Goal: Find specific page/section: Find specific page/section

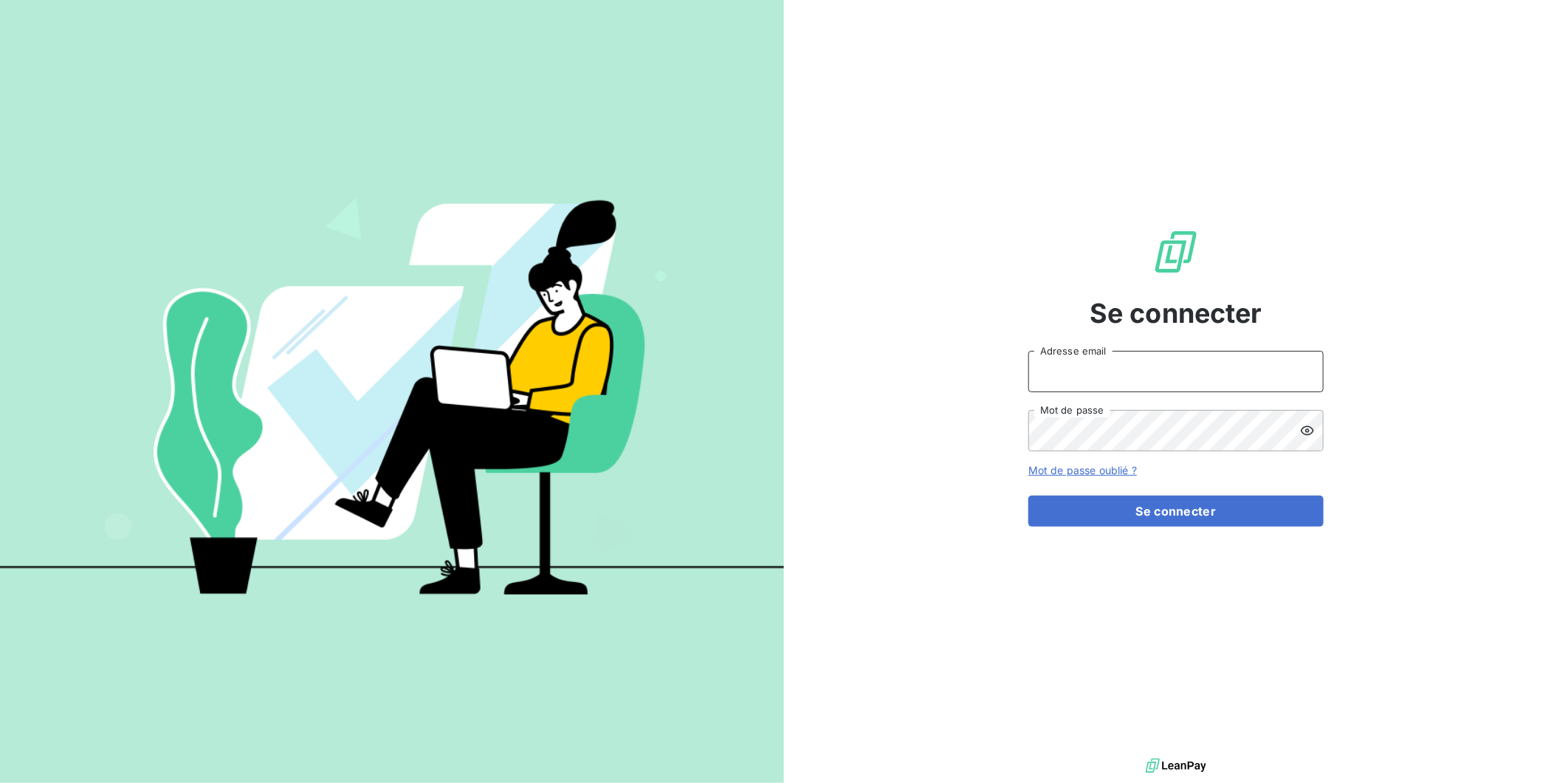
click at [1133, 389] on input "Adresse email" at bounding box center [1175, 372] width 295 height 42
type input "[PERSON_NAME][EMAIL_ADDRESS][DOMAIN_NAME]"
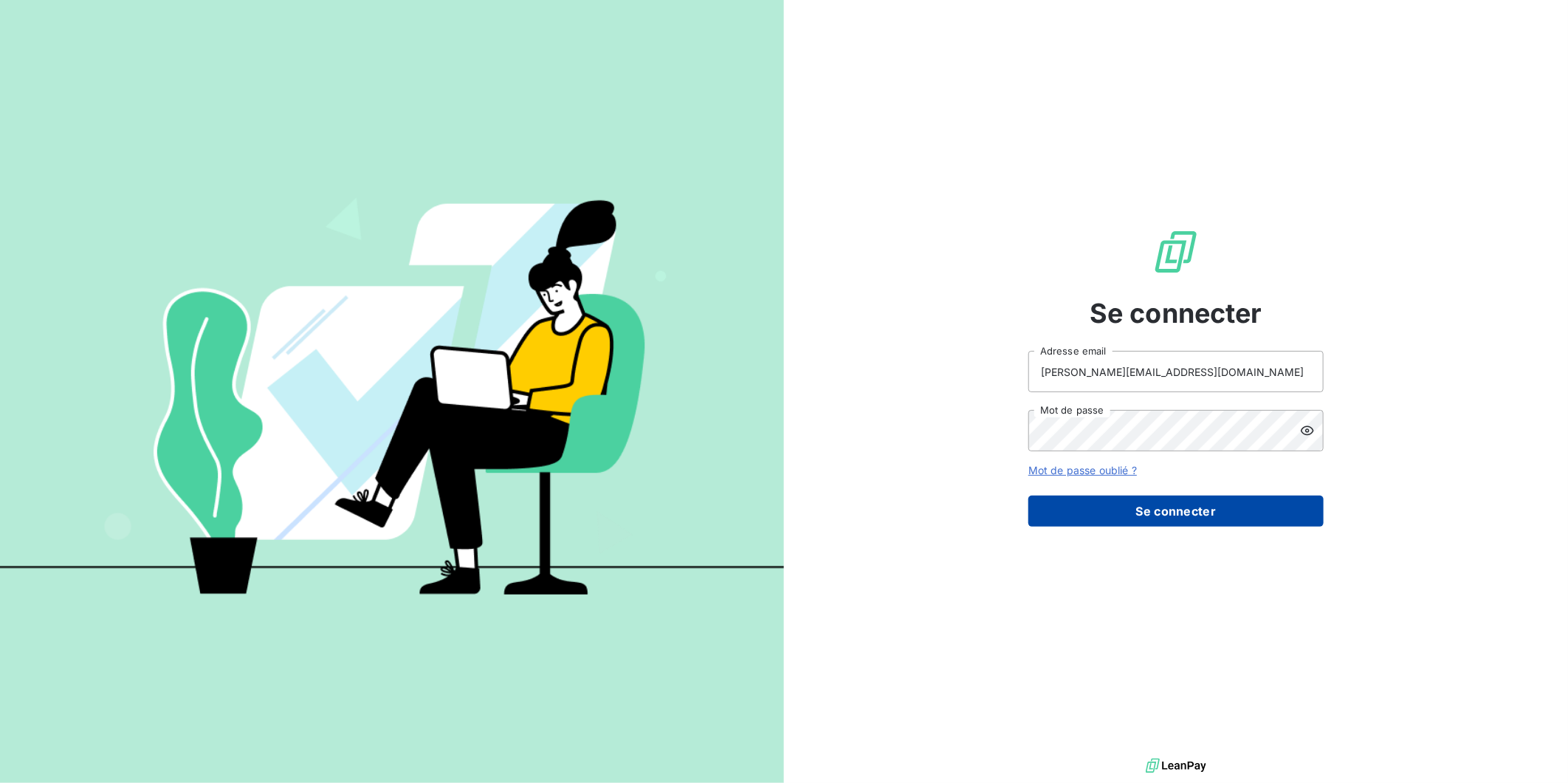
click at [1133, 521] on button "Se connecter" at bounding box center [1175, 511] width 295 height 31
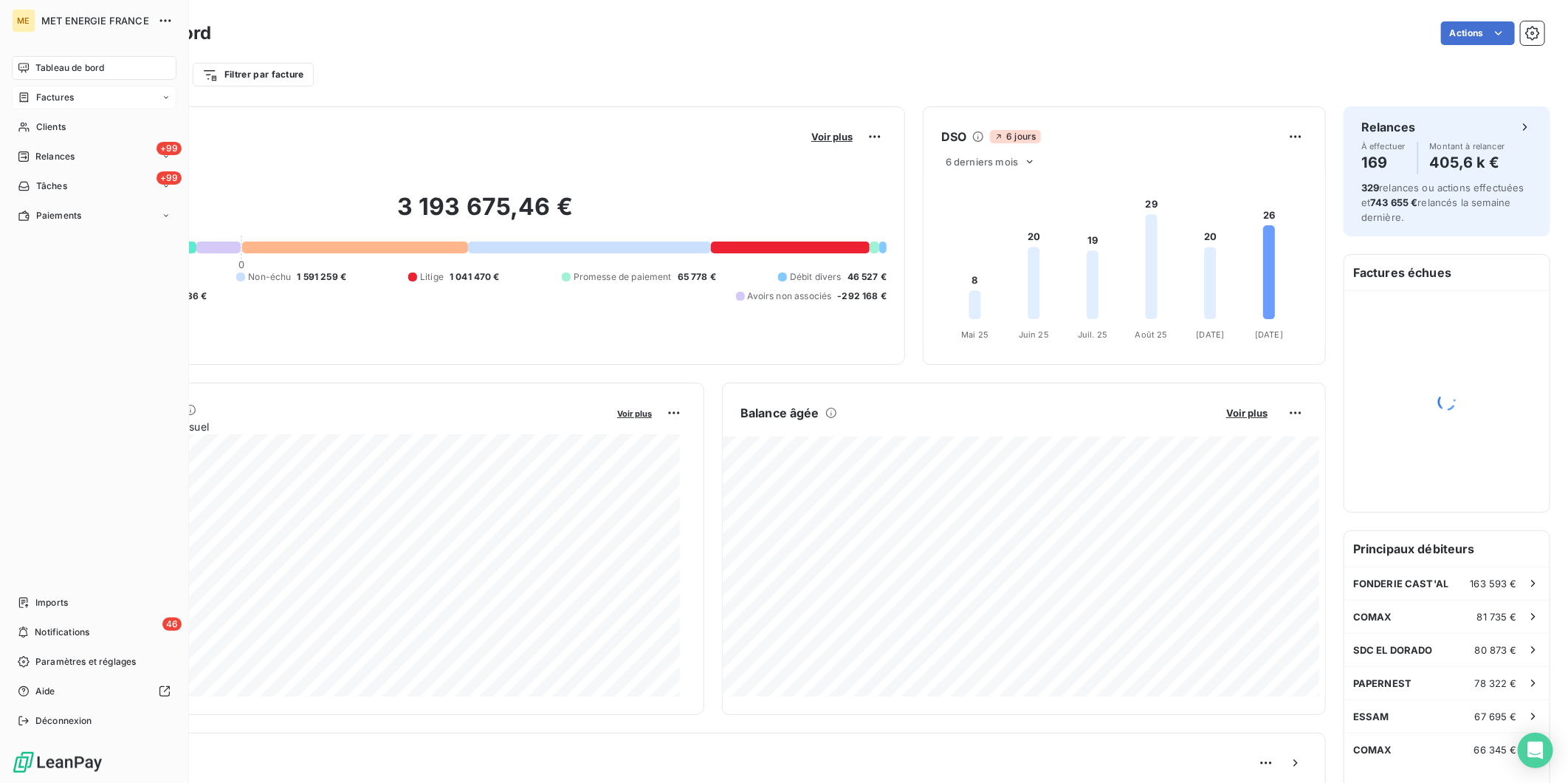
click at [56, 93] on span "Factures" at bounding box center [55, 97] width 38 height 13
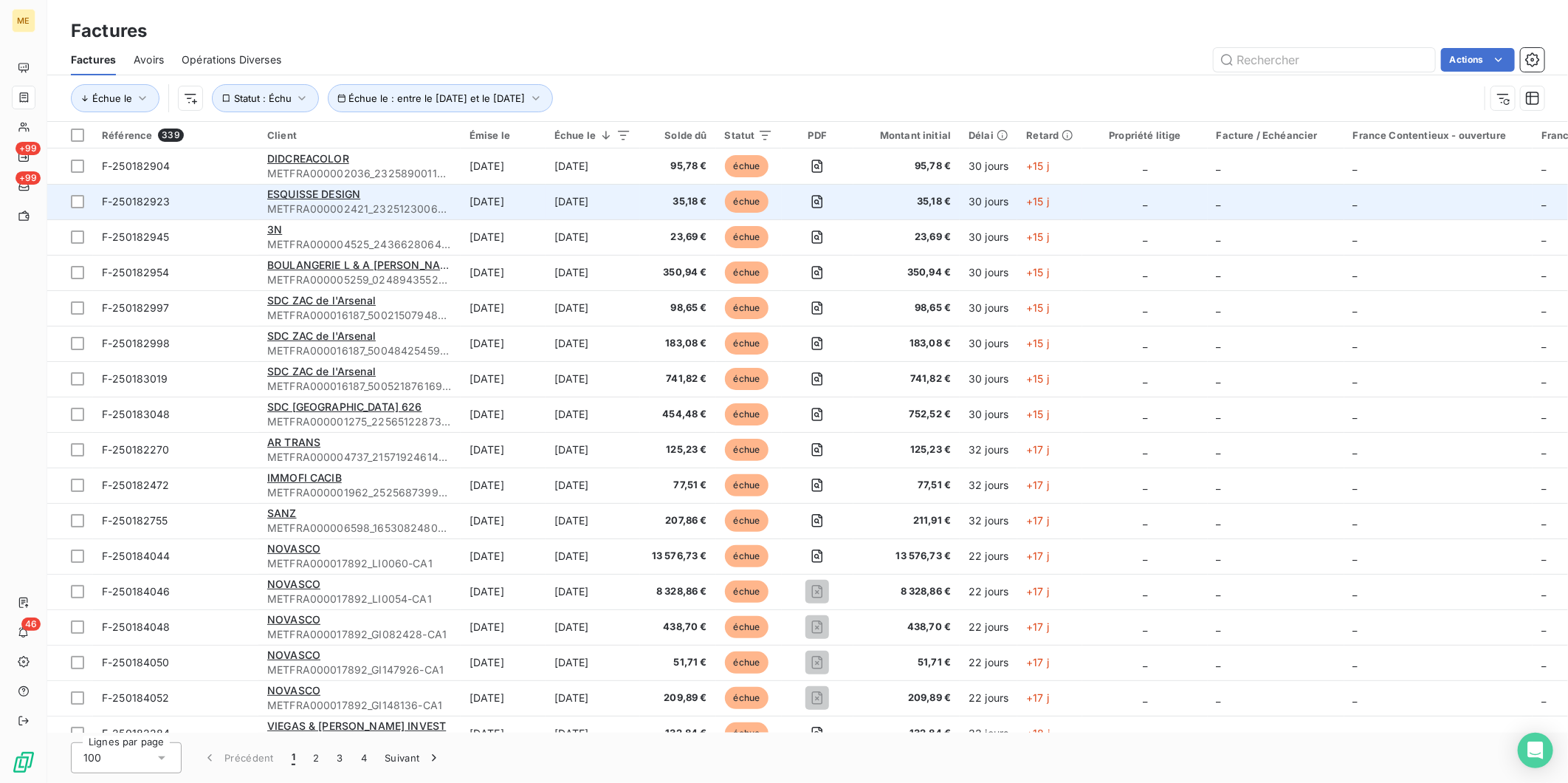
click at [518, 197] on td "[DATE]" at bounding box center [503, 201] width 85 height 35
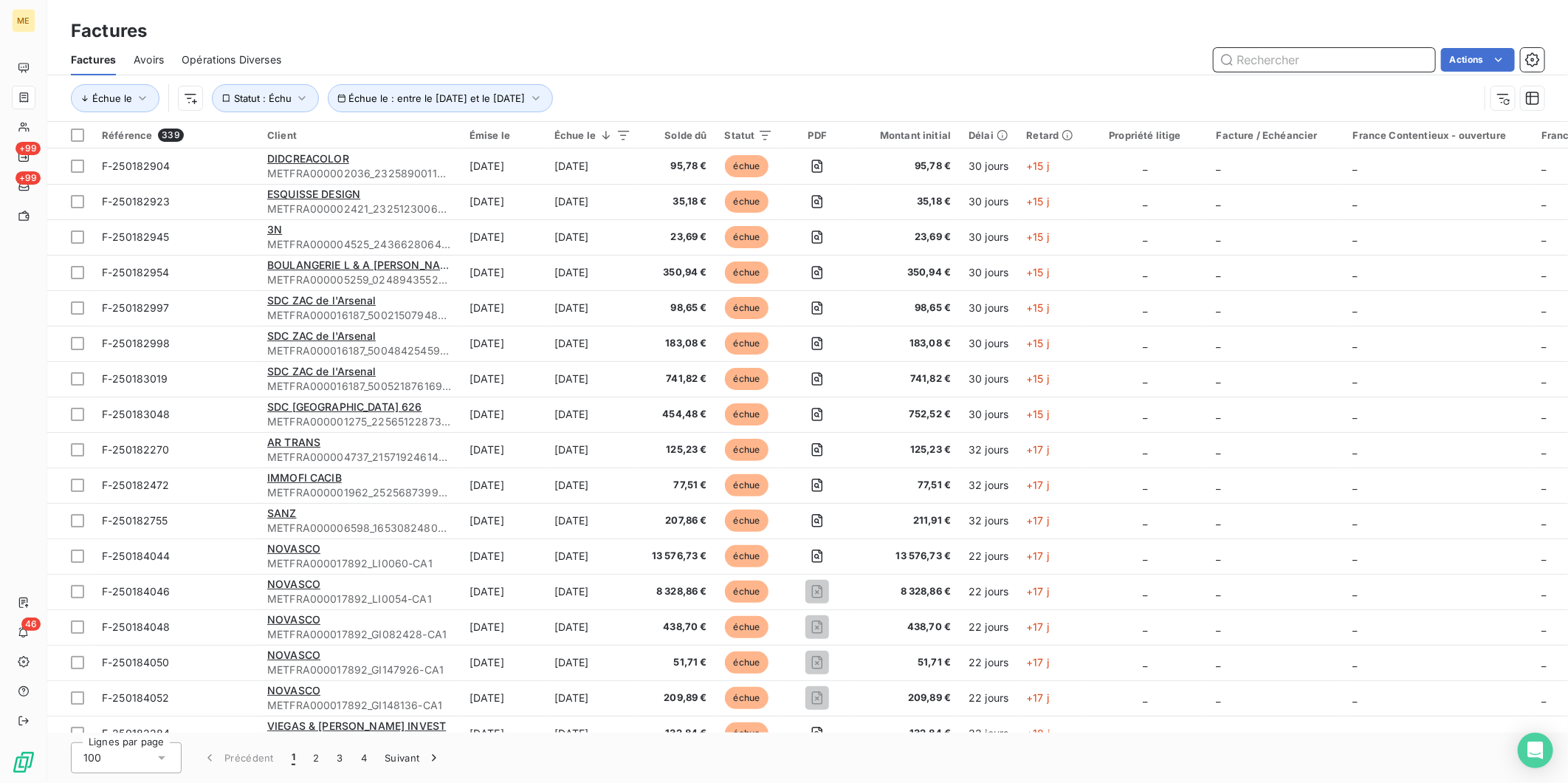
click at [1236, 57] on input "text" at bounding box center [1324, 59] width 221 height 24
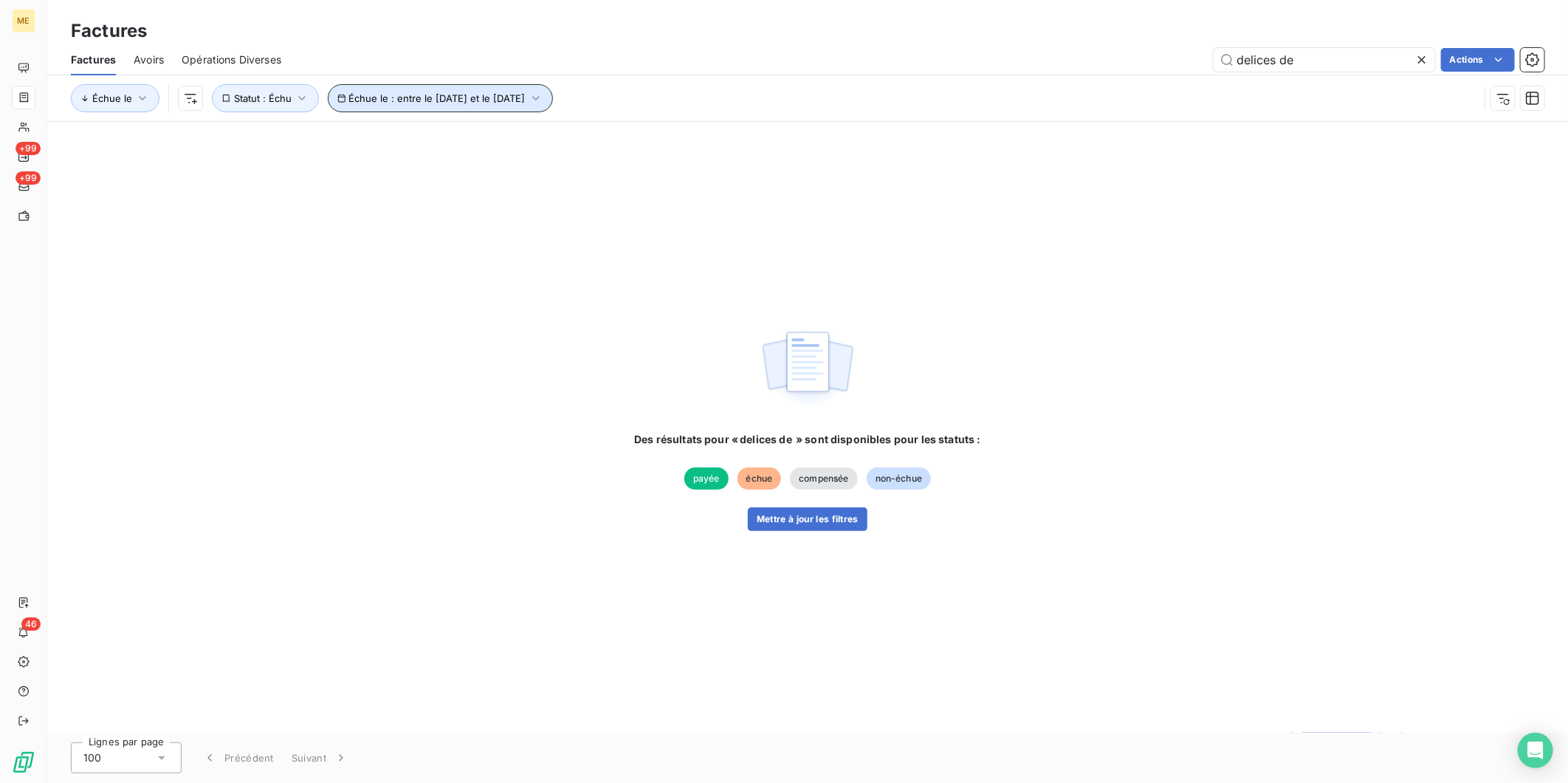
click at [365, 86] on button "Échue le : entre le [DATE] et le [DATE]" at bounding box center [440, 98] width 225 height 28
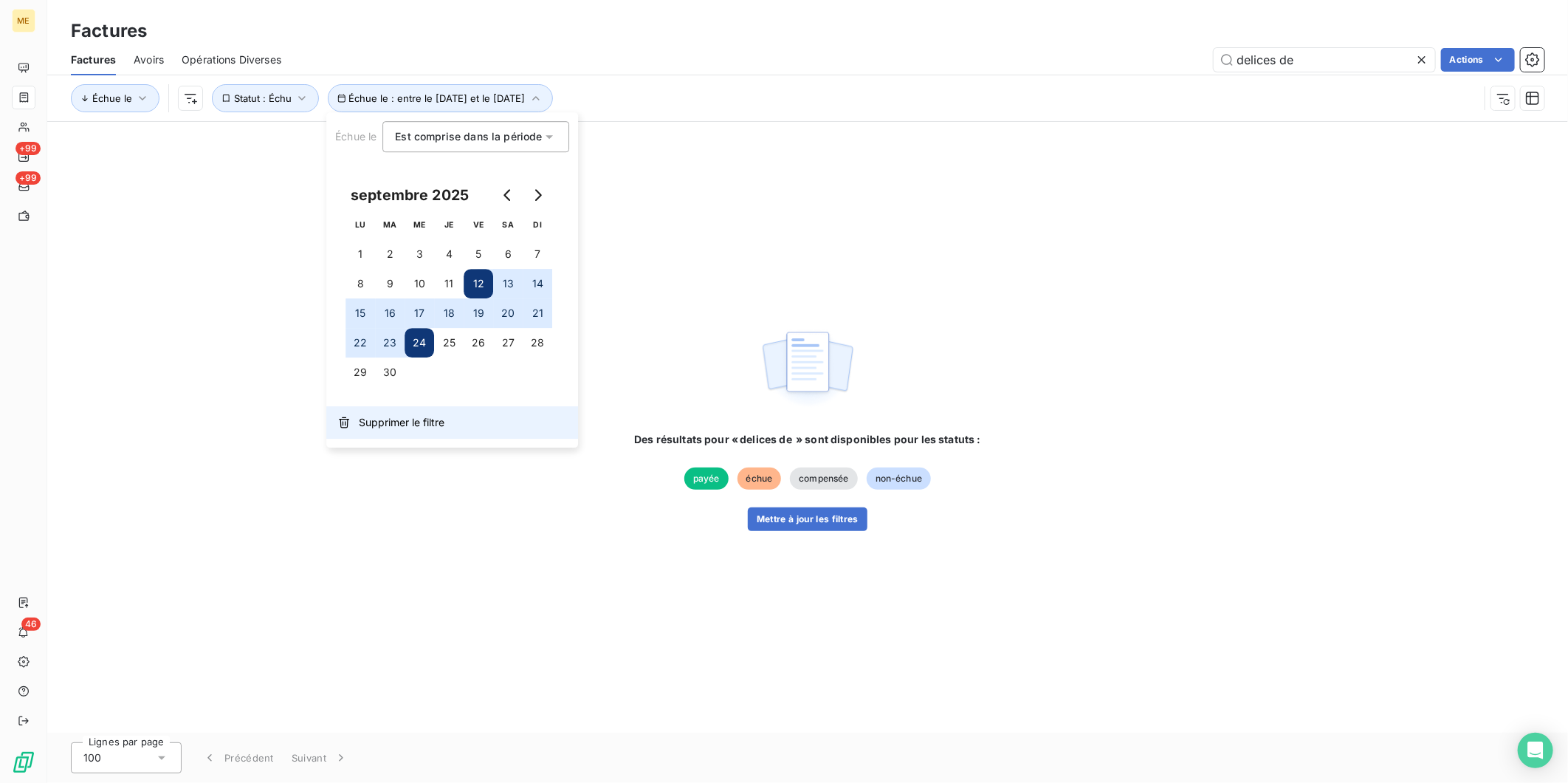
click at [379, 415] on span "Supprimer le filtre" at bounding box center [401, 422] width 86 height 15
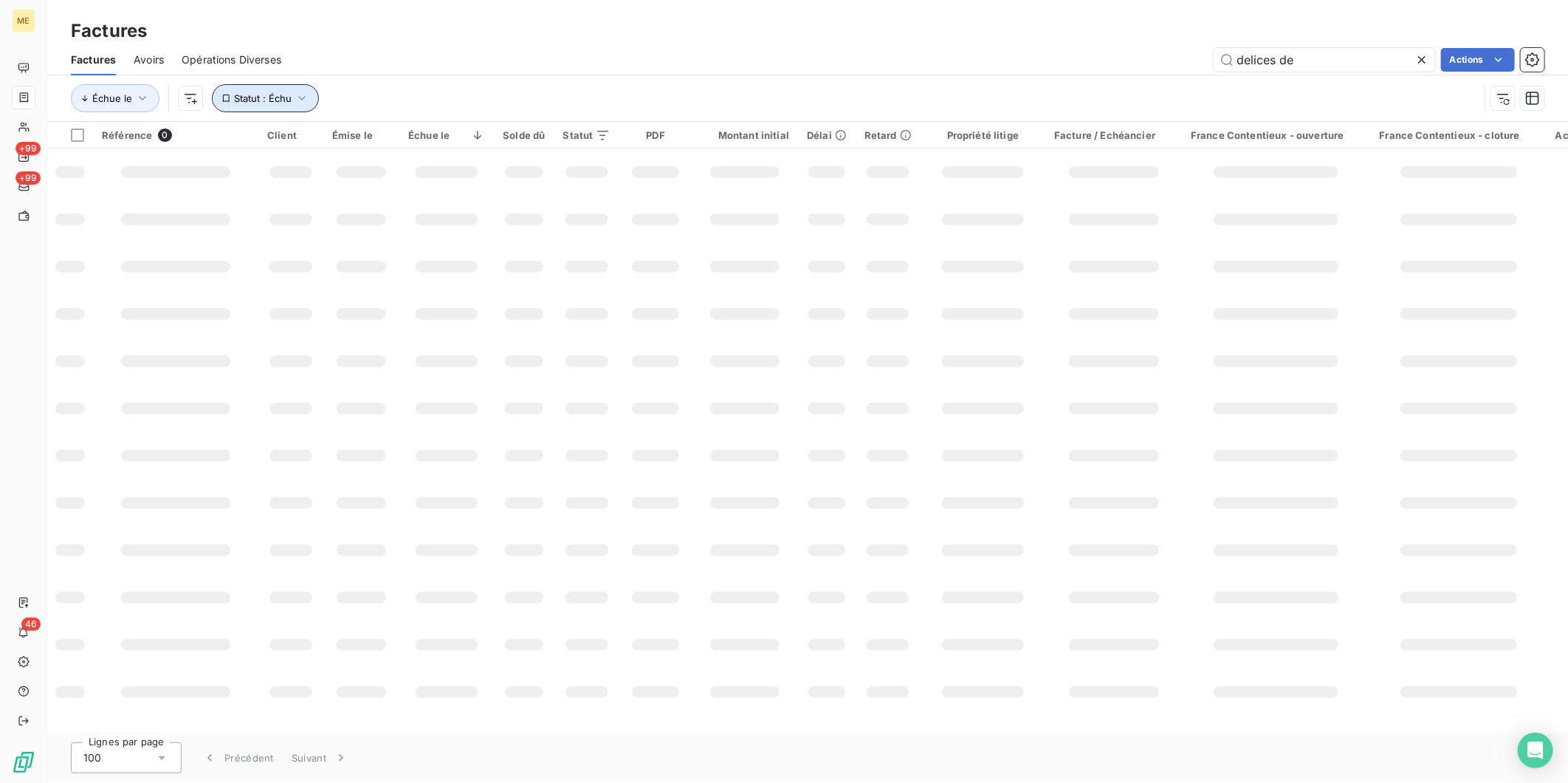
click at [295, 96] on icon "button" at bounding box center [302, 98] width 15 height 15
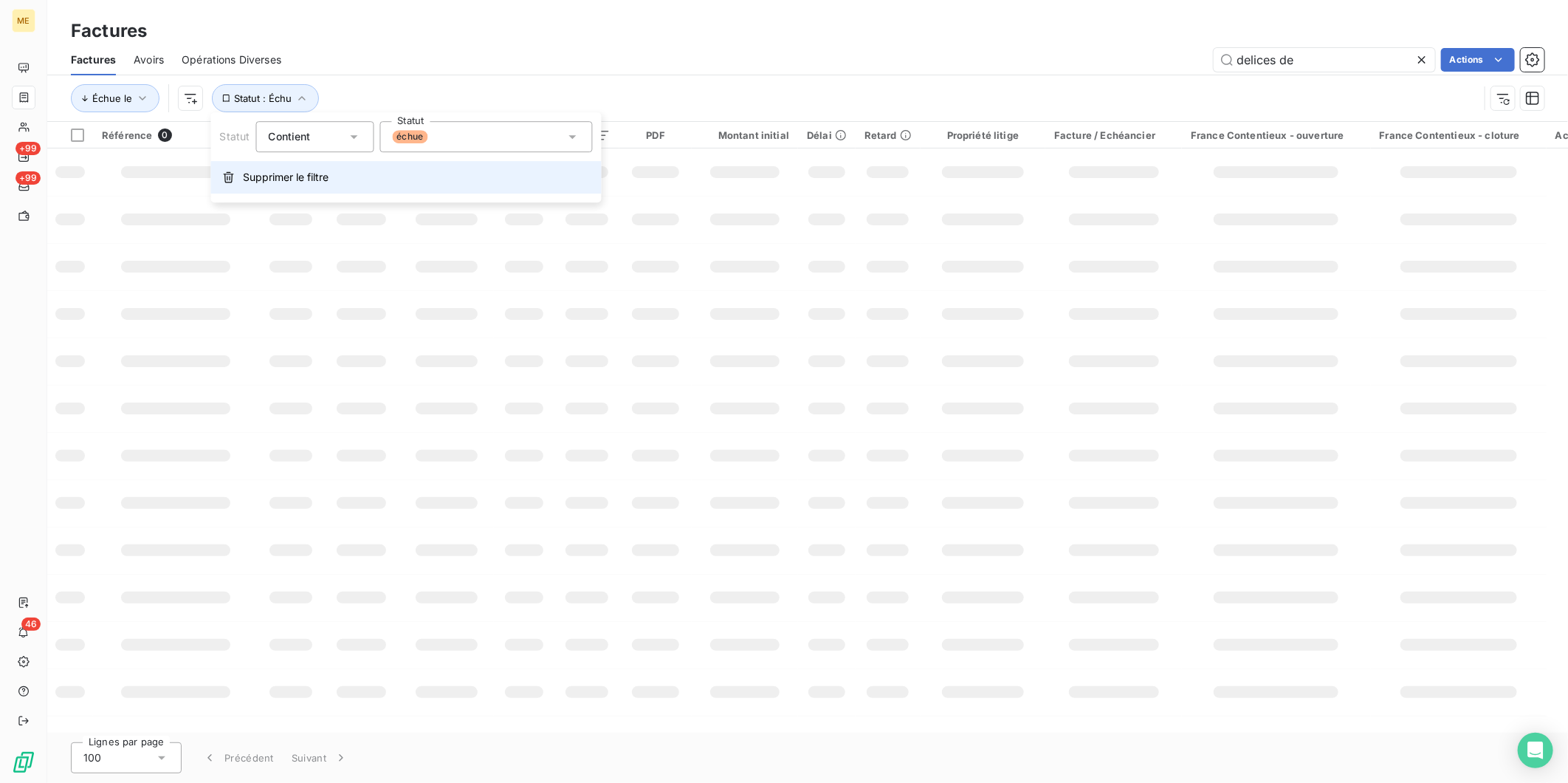
click at [278, 178] on span "Supprimer le filtre" at bounding box center [286, 177] width 86 height 15
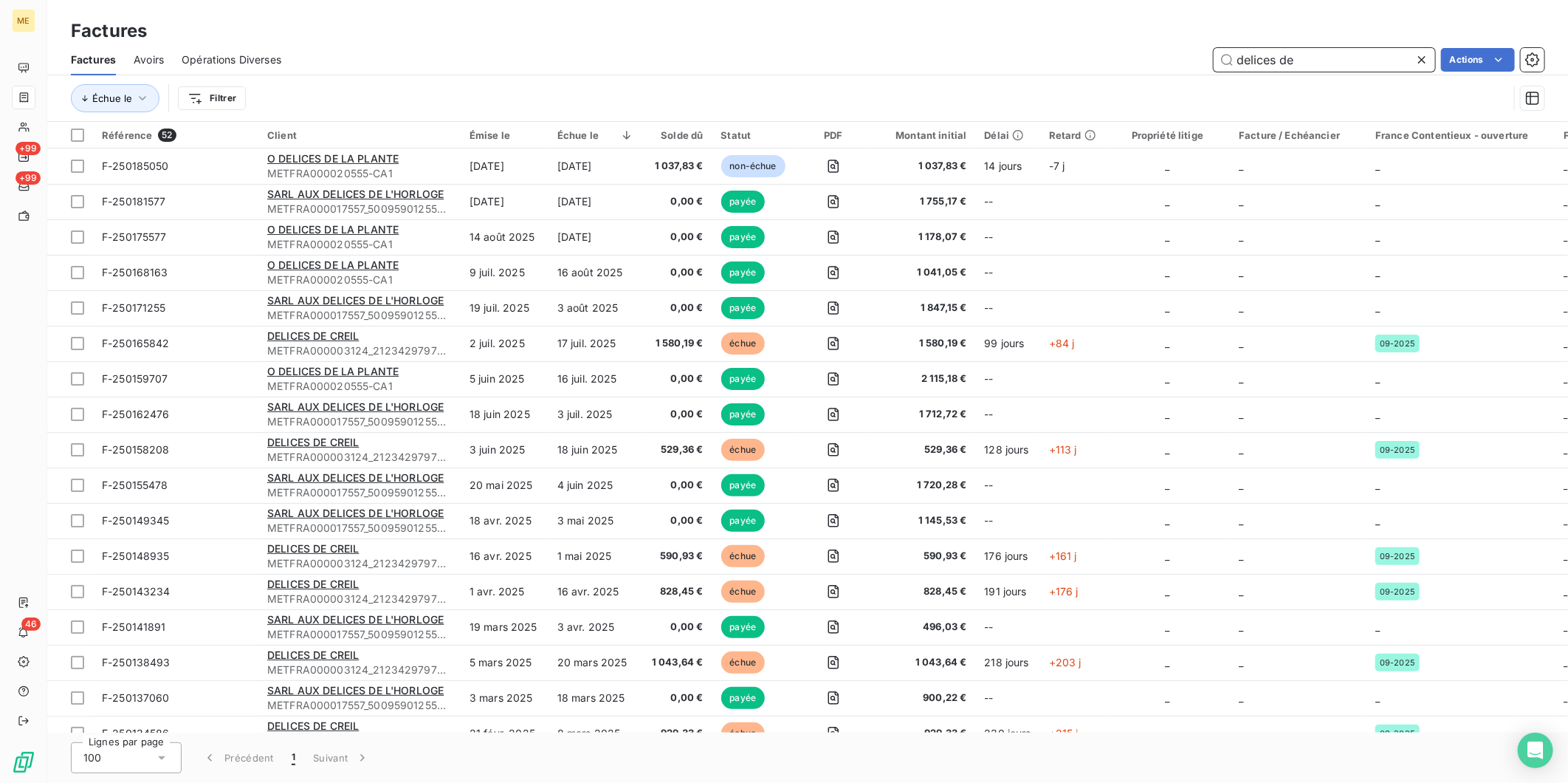
click at [1338, 64] on input "delices de" at bounding box center [1324, 59] width 221 height 24
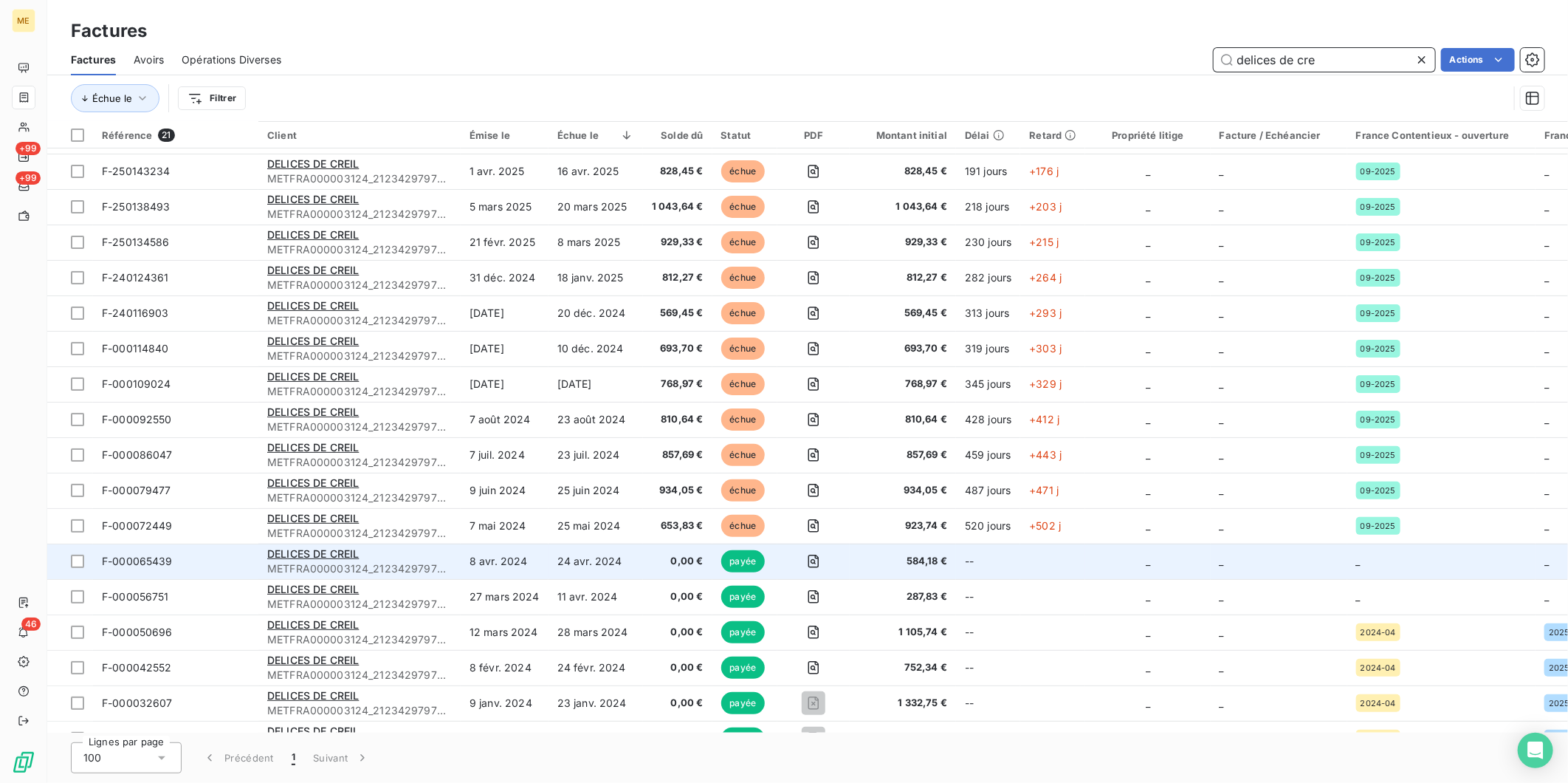
scroll to position [166, 0]
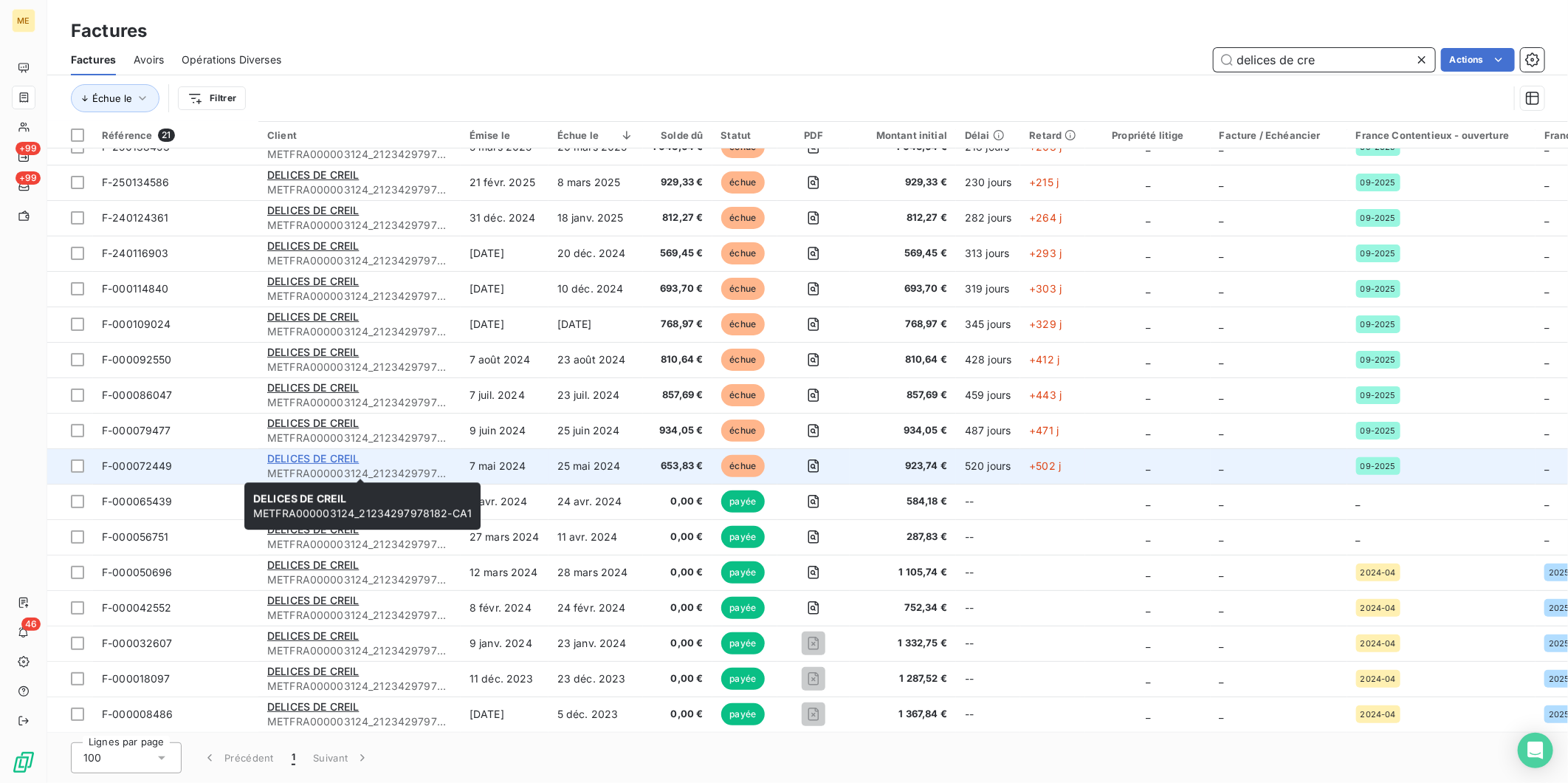
type input "delices de cre"
click at [308, 452] on span "DELICES DE CREIL" at bounding box center [312, 458] width 92 height 12
